Goal: Check status: Check status

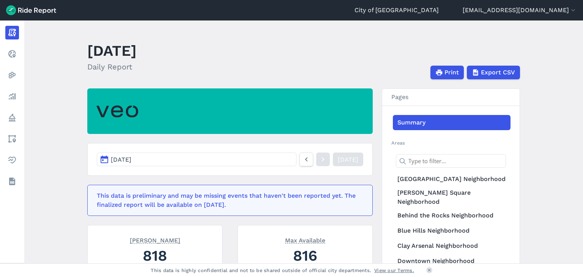
click at [238, 158] on button "[DATE]" at bounding box center [197, 160] width 200 height 14
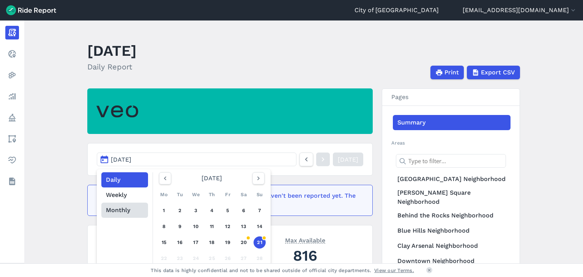
click at [135, 210] on button "Monthly" at bounding box center [124, 210] width 47 height 15
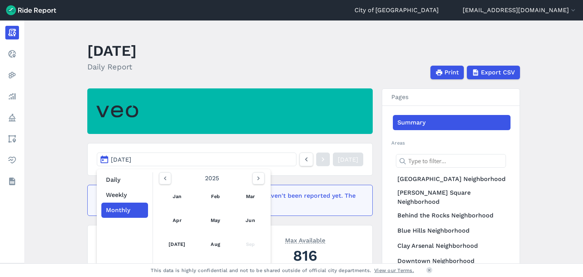
click at [131, 157] on span "[DATE]" at bounding box center [121, 159] width 21 height 7
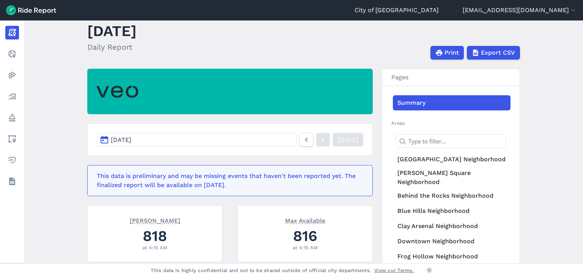
scroll to position [38, 0]
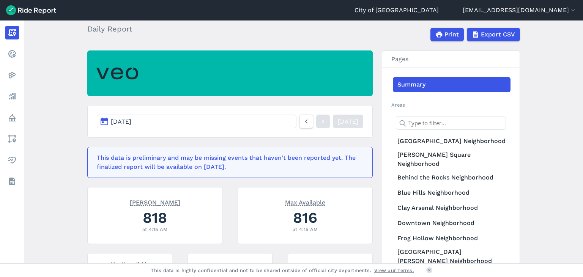
click at [144, 126] on button "[DATE]" at bounding box center [197, 122] width 200 height 14
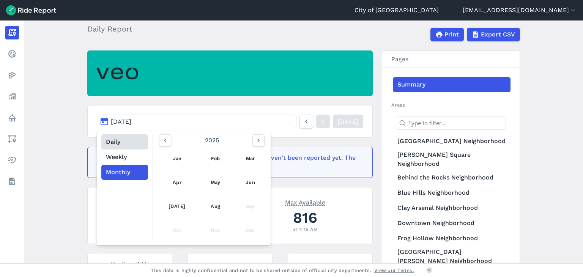
drag, startPoint x: 139, startPoint y: 140, endPoint x: 144, endPoint y: 140, distance: 5.3
click at [139, 140] on button "Daily" at bounding box center [124, 141] width 47 height 15
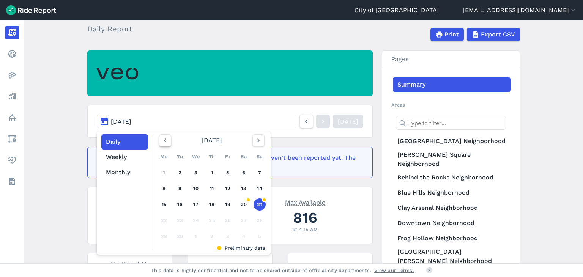
click at [169, 142] on button "button" at bounding box center [165, 140] width 12 height 12
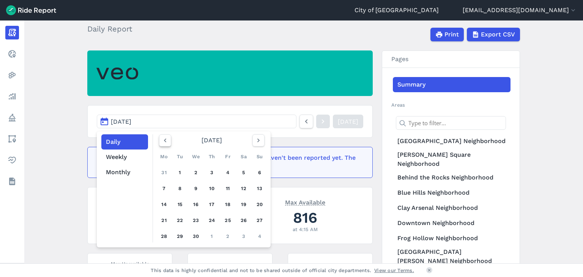
click at [169, 142] on button "button" at bounding box center [165, 140] width 12 height 12
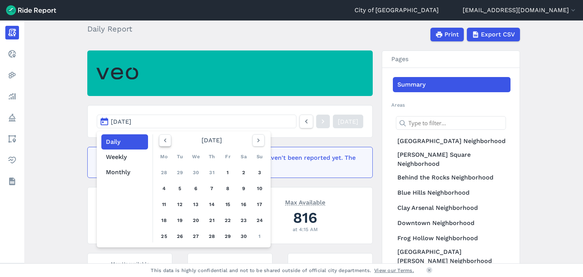
click at [169, 142] on button "button" at bounding box center [165, 140] width 12 height 12
click at [196, 235] on link "28" at bounding box center [196, 236] width 12 height 12
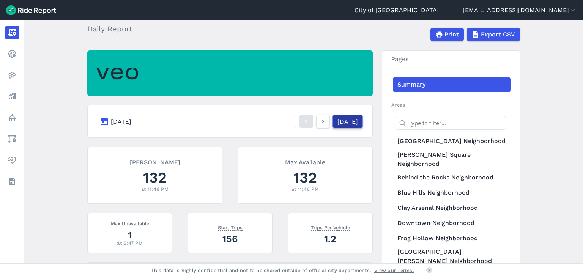
click at [333, 118] on link "[DATE]" at bounding box center [348, 122] width 30 height 14
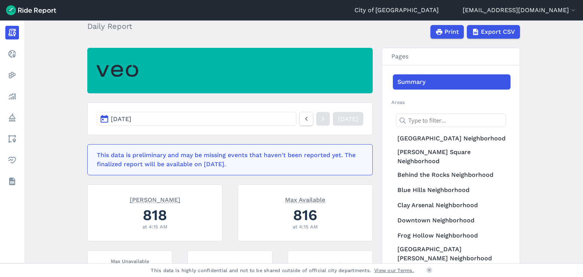
scroll to position [38, 0]
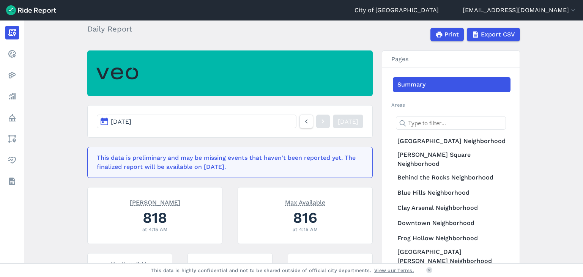
click at [260, 125] on button "[DATE]" at bounding box center [197, 122] width 200 height 14
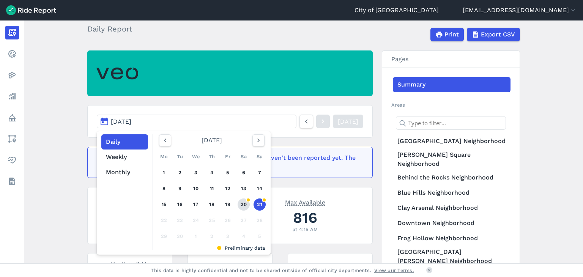
click at [240, 203] on link "20" at bounding box center [244, 205] width 12 height 12
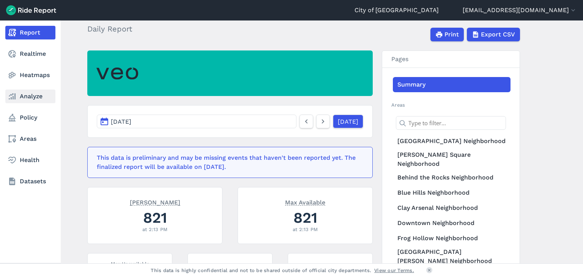
click at [10, 95] on icon at bounding box center [12, 96] width 9 height 9
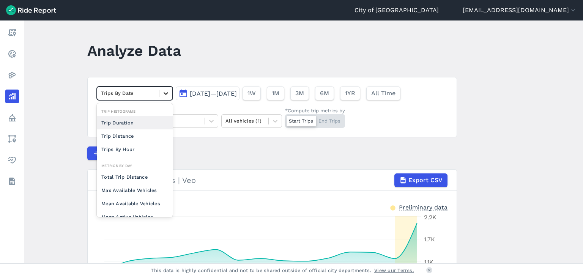
click at [164, 93] on icon at bounding box center [166, 93] width 5 height 3
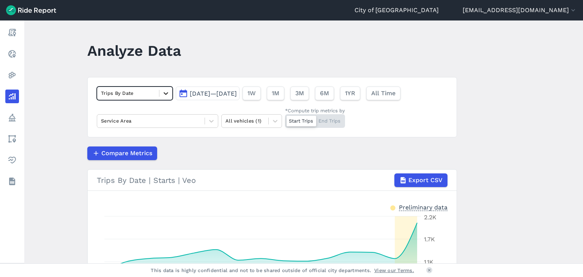
click at [164, 93] on icon at bounding box center [166, 93] width 5 height 3
click at [240, 98] on button "[DATE]—[DATE]" at bounding box center [208, 94] width 64 height 14
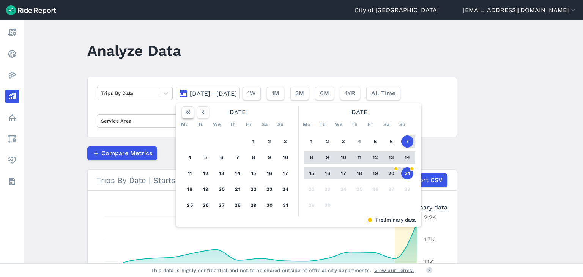
click at [191, 117] on button "button" at bounding box center [188, 112] width 12 height 12
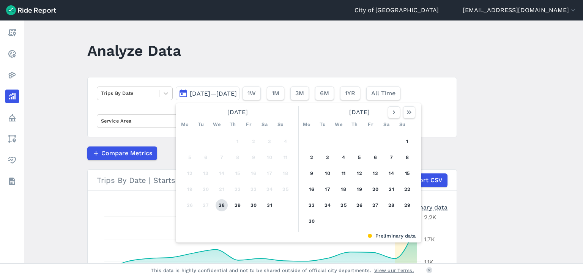
click at [220, 201] on button "28" at bounding box center [222, 205] width 12 height 12
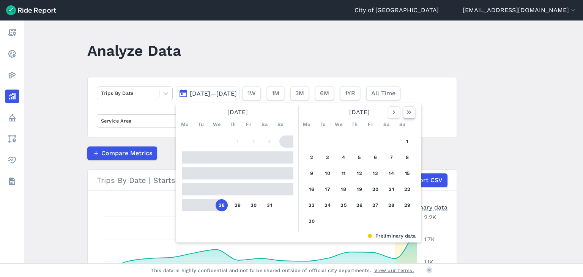
click at [411, 114] on icon "button" at bounding box center [409, 113] width 8 height 8
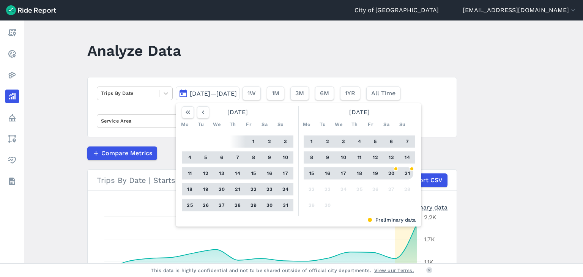
click at [404, 169] on button "21" at bounding box center [407, 173] width 12 height 12
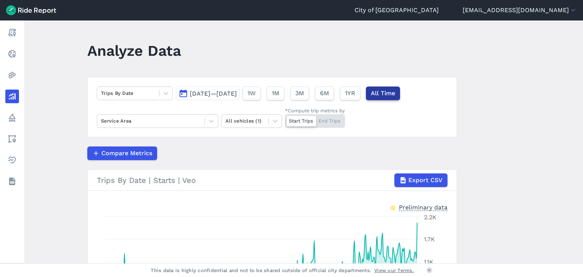
click at [395, 95] on span "All Time" at bounding box center [383, 93] width 24 height 9
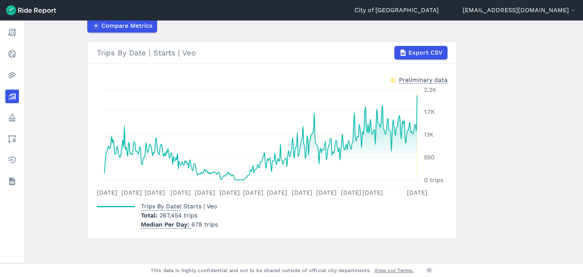
scroll to position [129, 0]
